Goal: Register for event/course

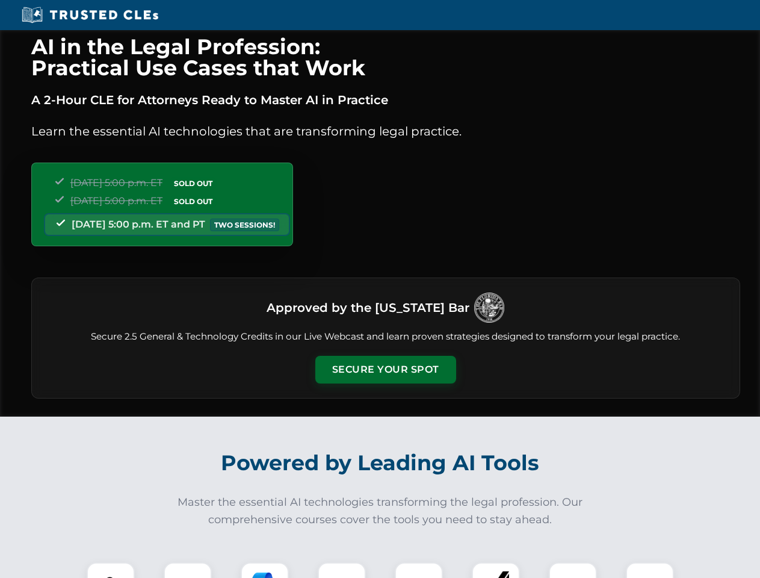
click at [385, 370] on button "Secure Your Spot" at bounding box center [385, 370] width 141 height 28
click at [111, 570] on img at bounding box center [110, 586] width 35 height 35
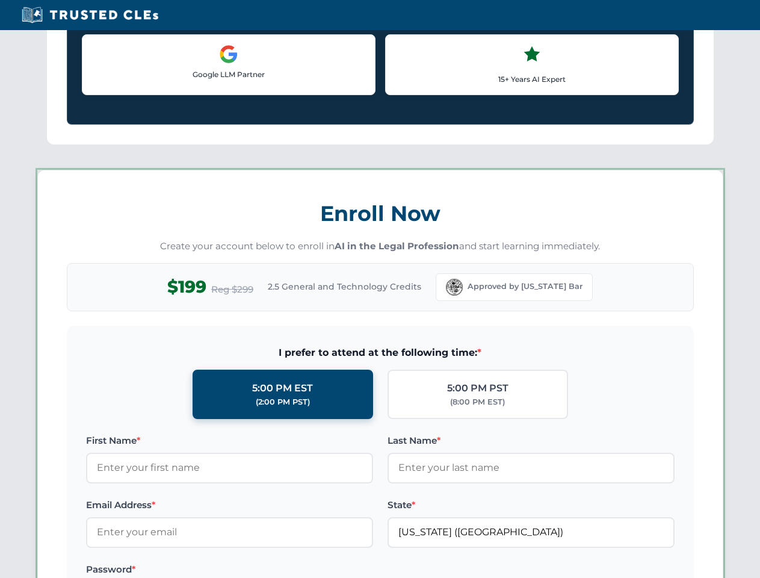
click at [265, 570] on label "Password *" at bounding box center [229, 569] width 287 height 14
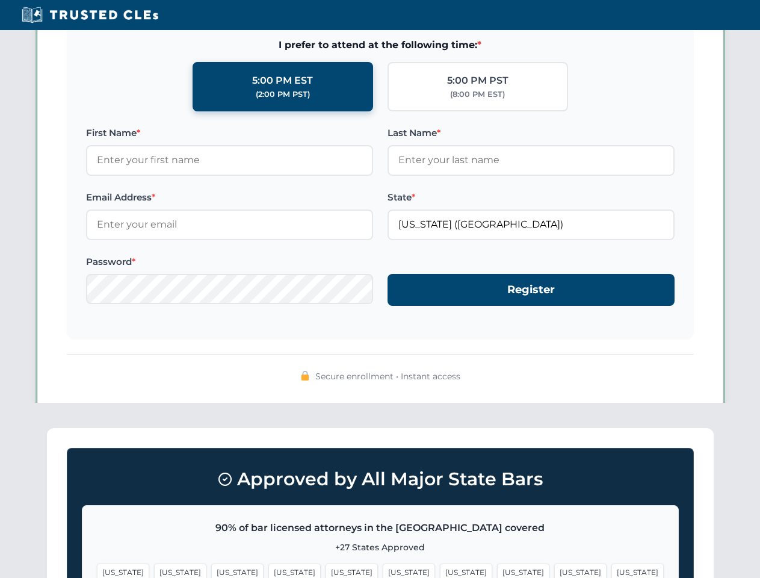
click at [554, 570] on span "[US_STATE]" at bounding box center [580, 571] width 52 height 17
